Goal: Task Accomplishment & Management: Complete application form

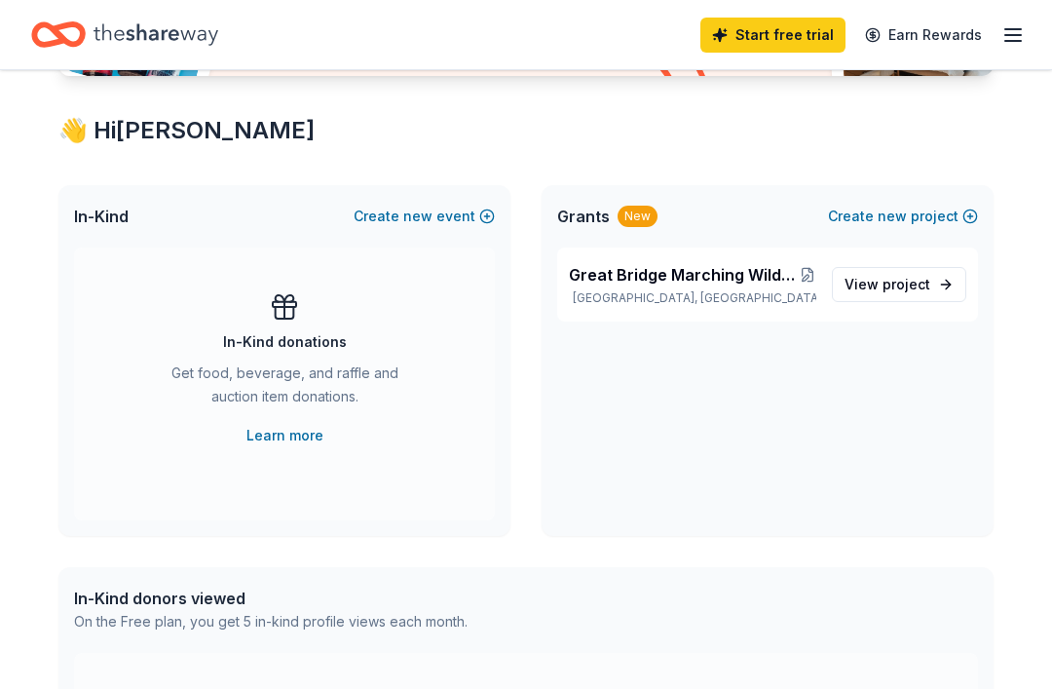
scroll to position [305, 0]
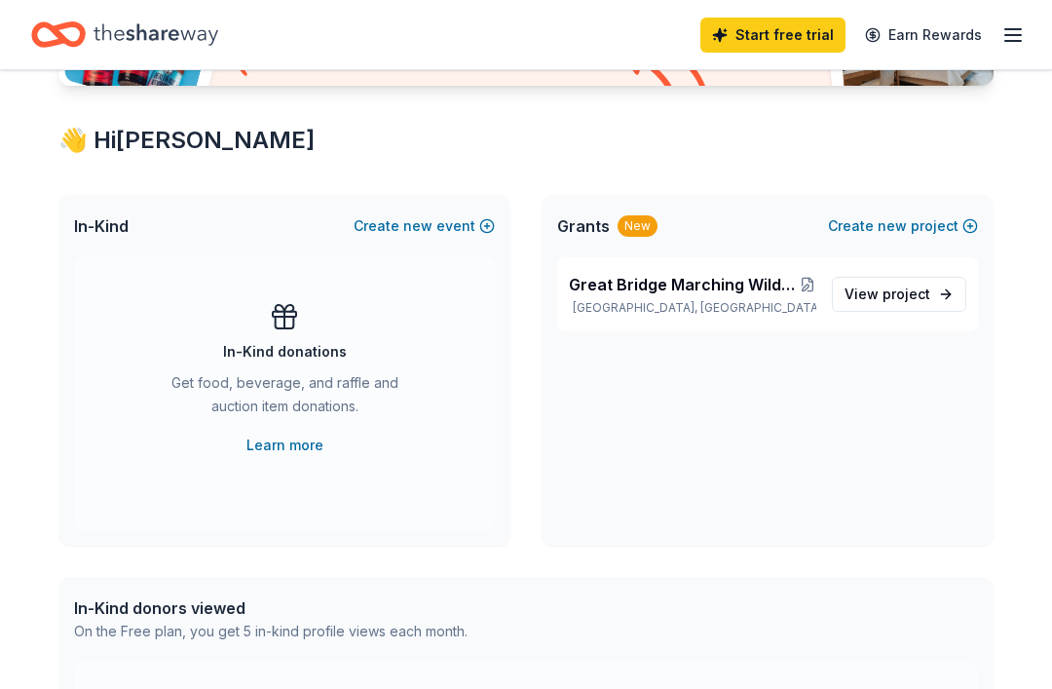
click at [281, 448] on link "Learn more" at bounding box center [285, 445] width 77 height 23
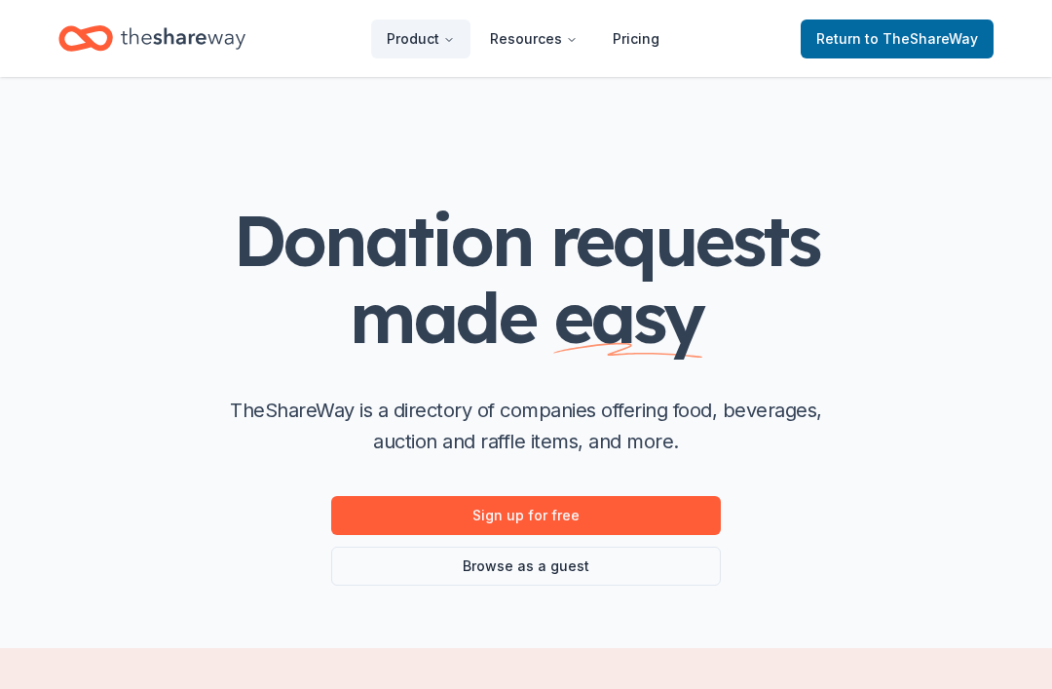
click at [512, 576] on link "Browse as a guest" at bounding box center [526, 566] width 390 height 39
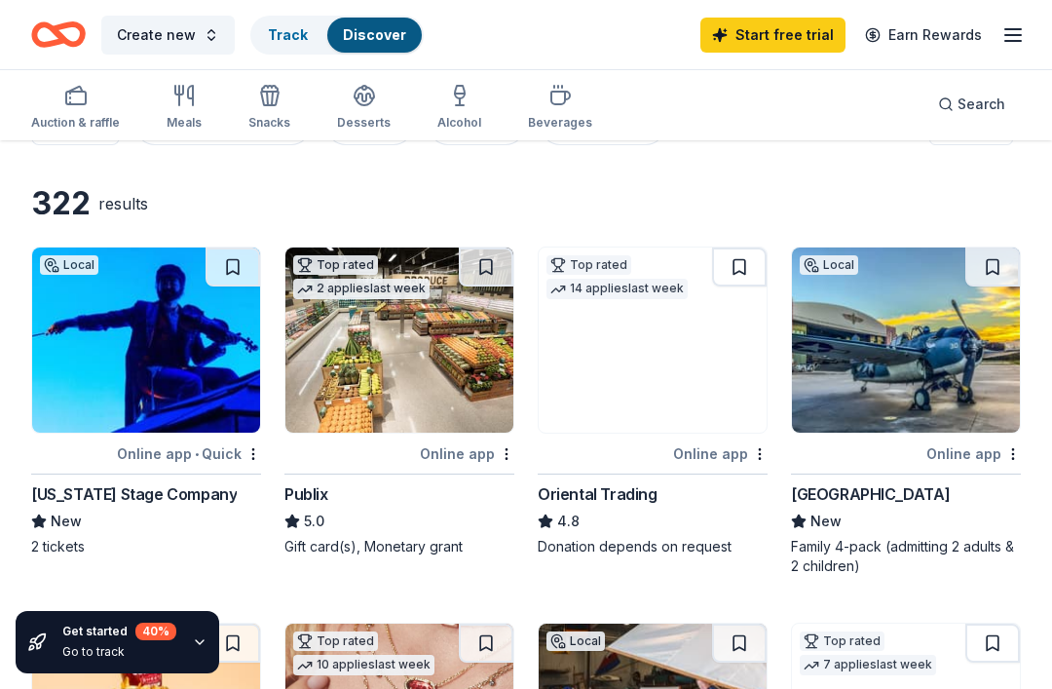
scroll to position [70, 0]
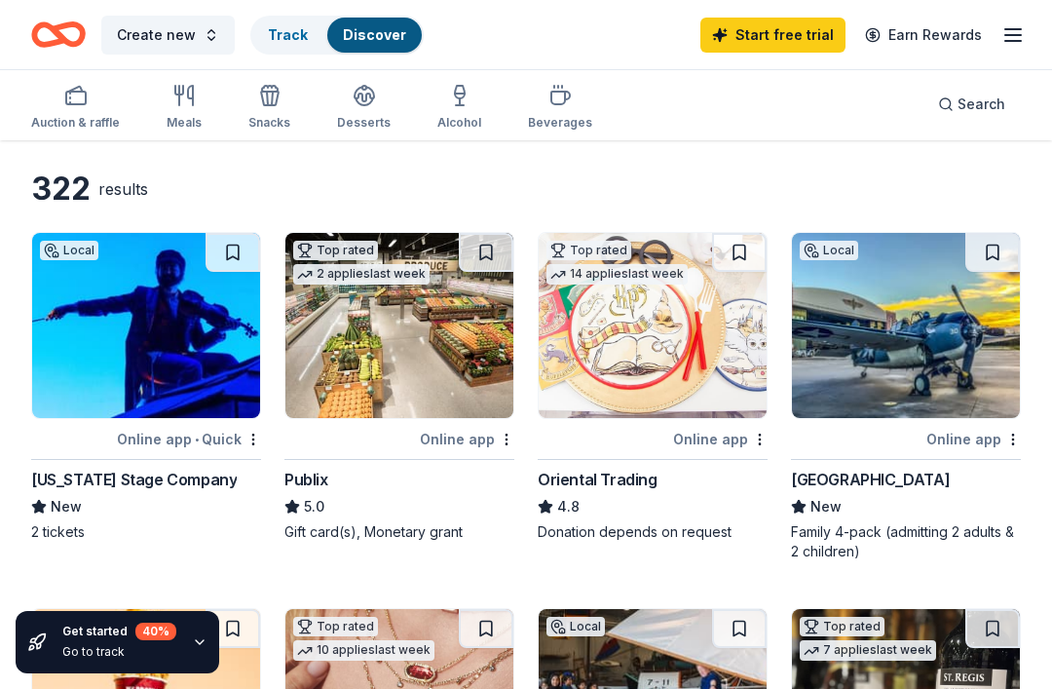
click at [116, 483] on div "Virginia Stage Company" at bounding box center [134, 479] width 206 height 23
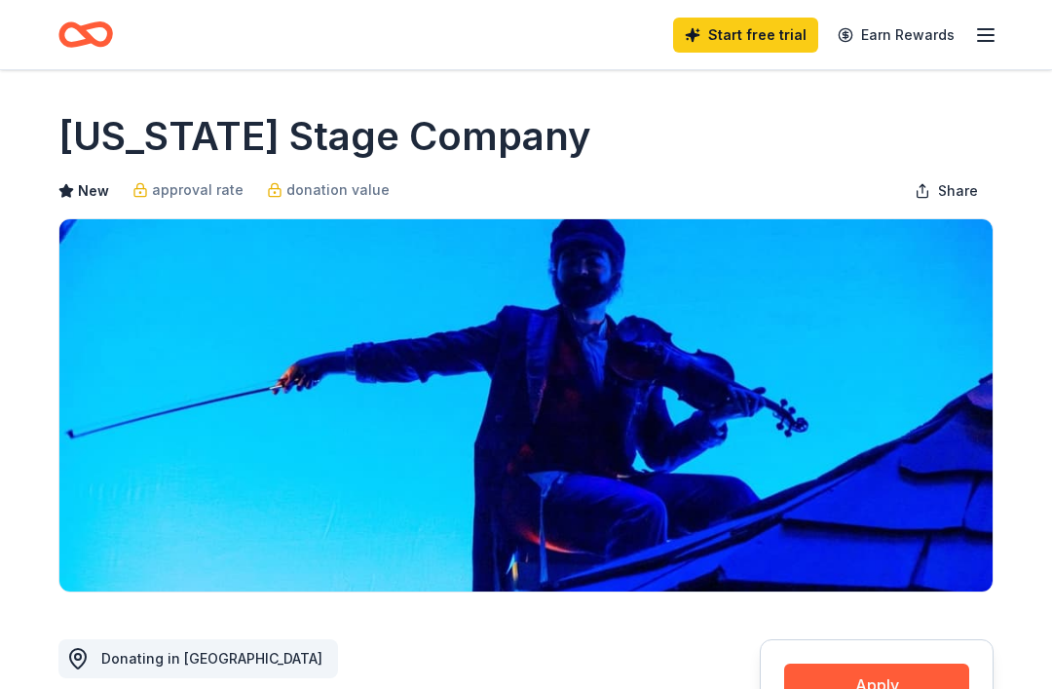
scroll to position [436, 0]
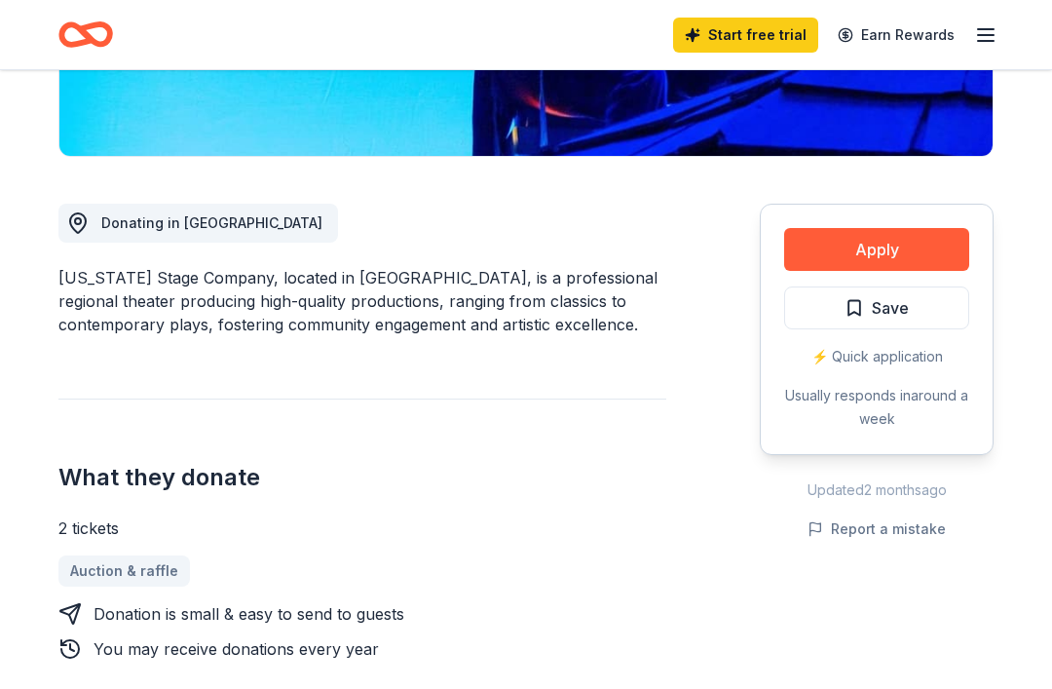
click at [903, 245] on button "Apply" at bounding box center [876, 249] width 185 height 43
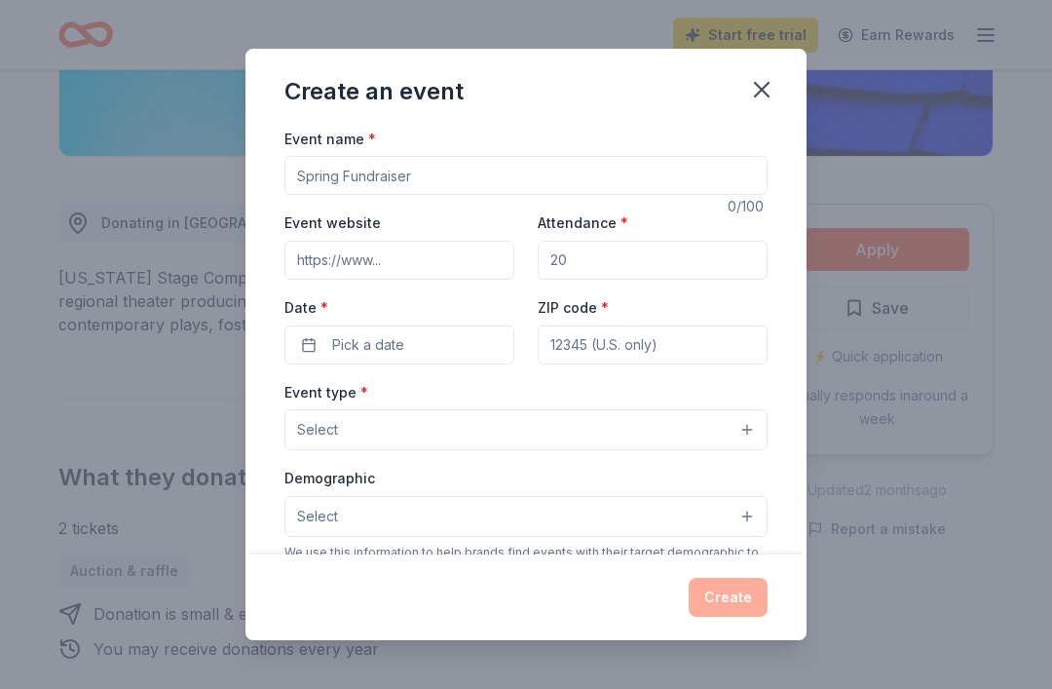
click at [757, 95] on icon "button" at bounding box center [761, 89] width 27 height 27
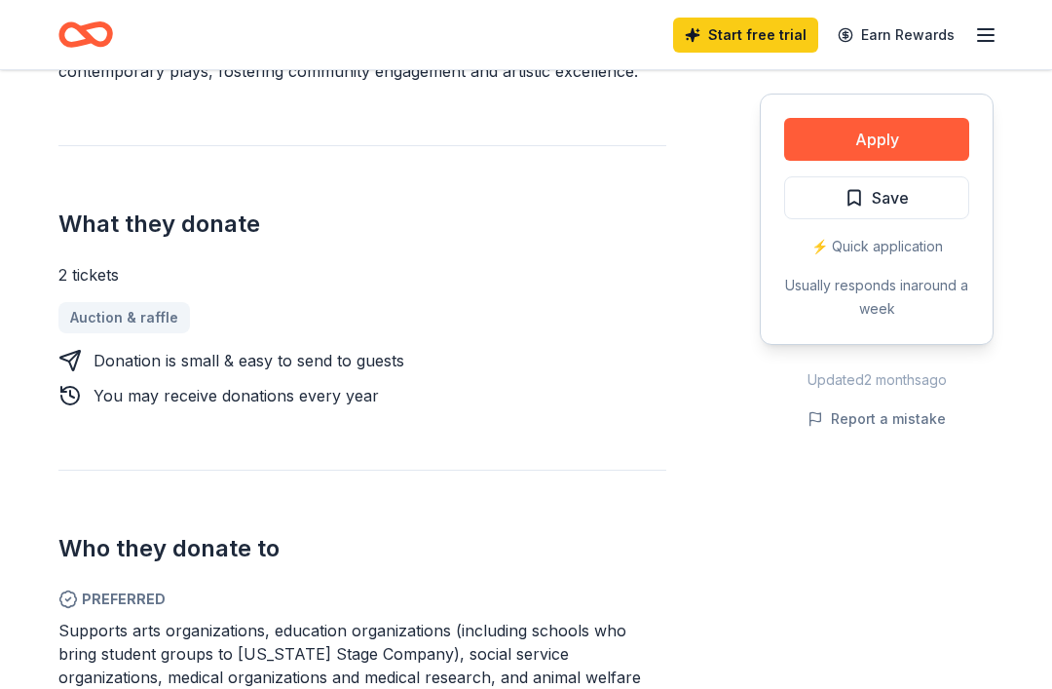
scroll to position [688, 0]
click at [867, 139] on button "Apply" at bounding box center [876, 139] width 185 height 43
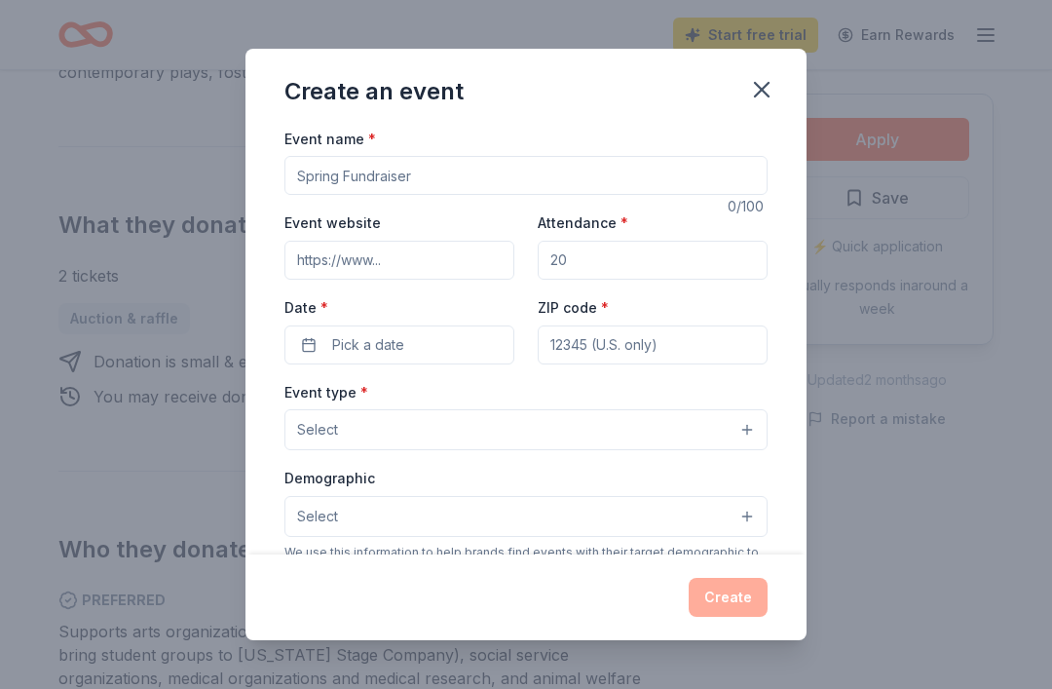
click at [421, 175] on input "Event name *" at bounding box center [526, 175] width 483 height 39
type input "Silent auction"
